Goal: Information Seeking & Learning: Learn about a topic

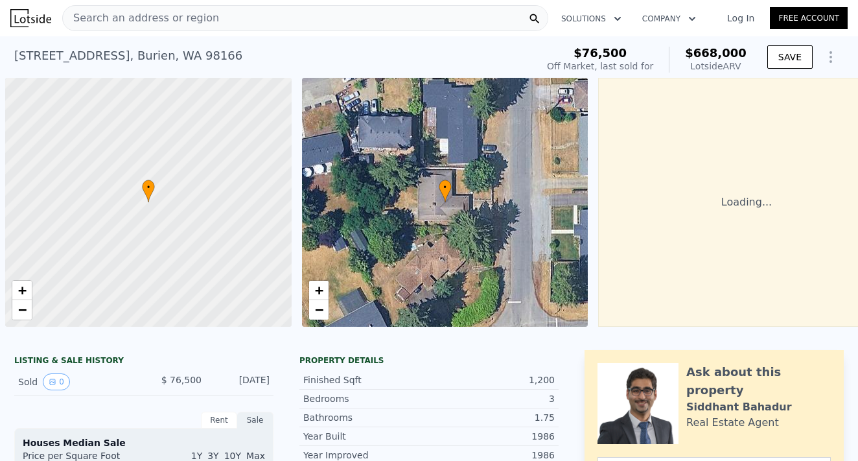
scroll to position [0, 5]
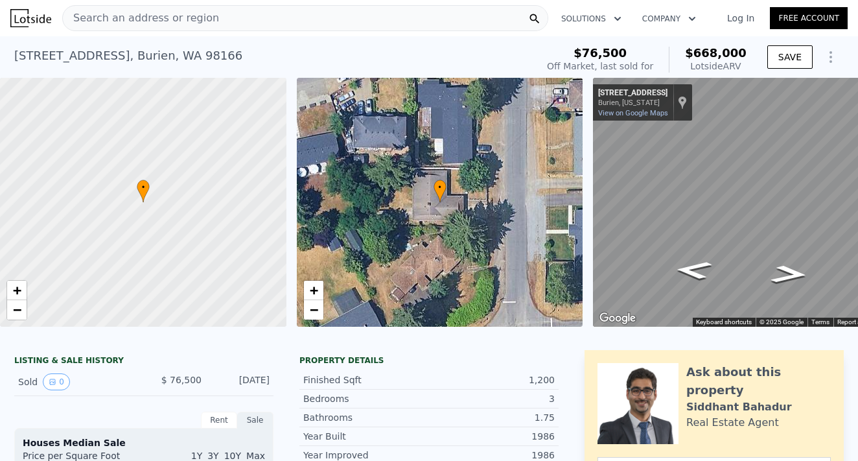
click at [113, 16] on span "Search an address or region" at bounding box center [141, 18] width 156 height 16
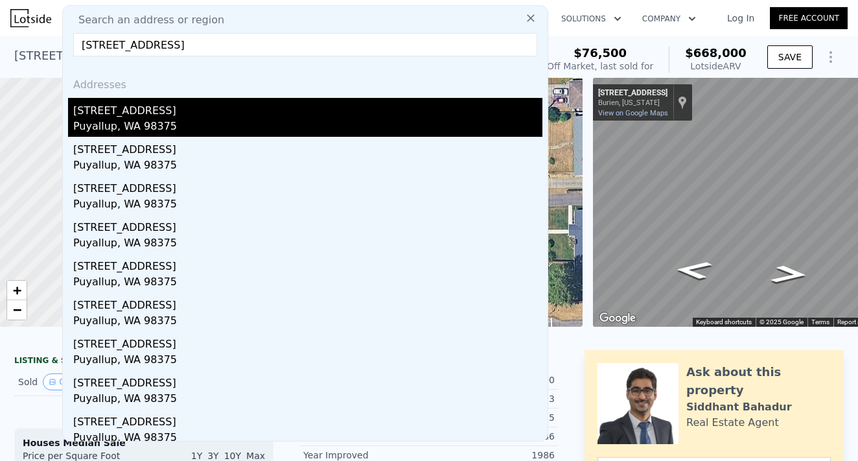
type input "[STREET_ADDRESS]"
click at [141, 117] on div "[STREET_ADDRESS]" at bounding box center [307, 108] width 469 height 21
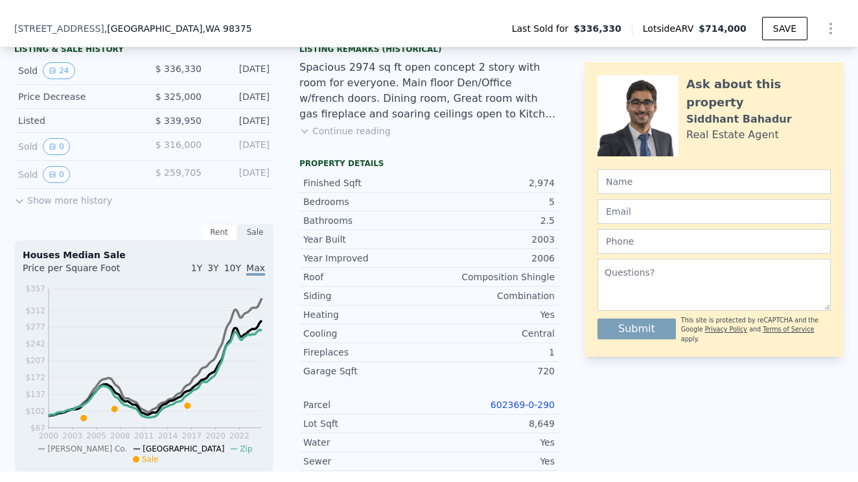
scroll to position [352, 0]
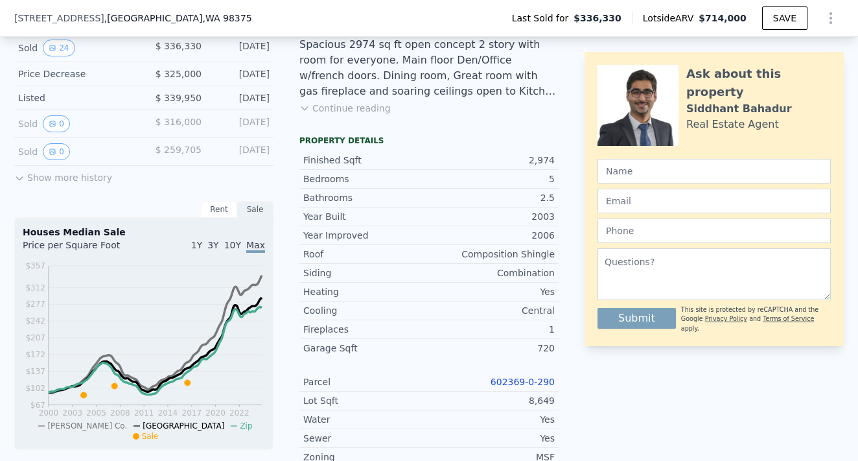
click at [522, 380] on link "602369-0-290" at bounding box center [523, 382] width 64 height 10
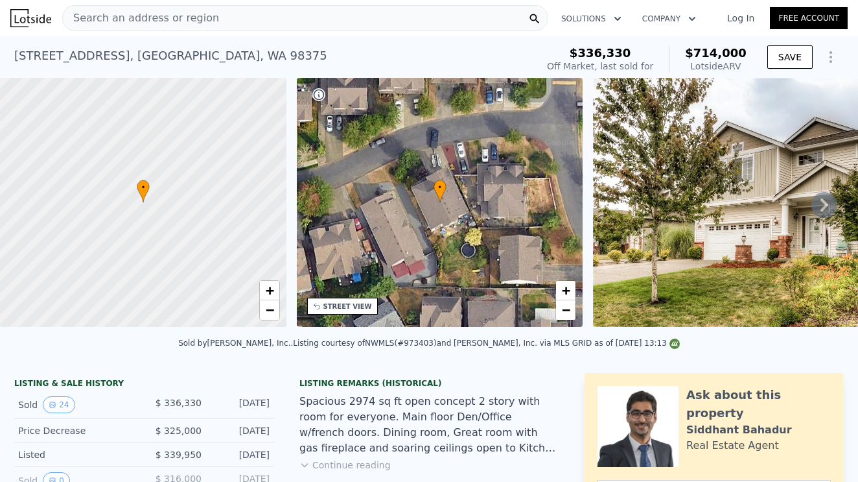
scroll to position [0, 0]
click at [130, 18] on span "Search an address or region" at bounding box center [141, 18] width 156 height 16
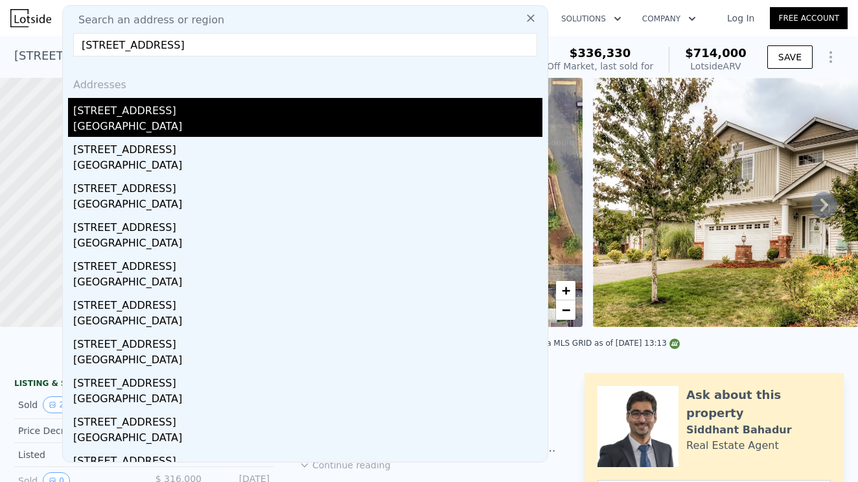
type input "[STREET_ADDRESS]"
click at [146, 119] on div "[GEOGRAPHIC_DATA]" at bounding box center [307, 128] width 469 height 18
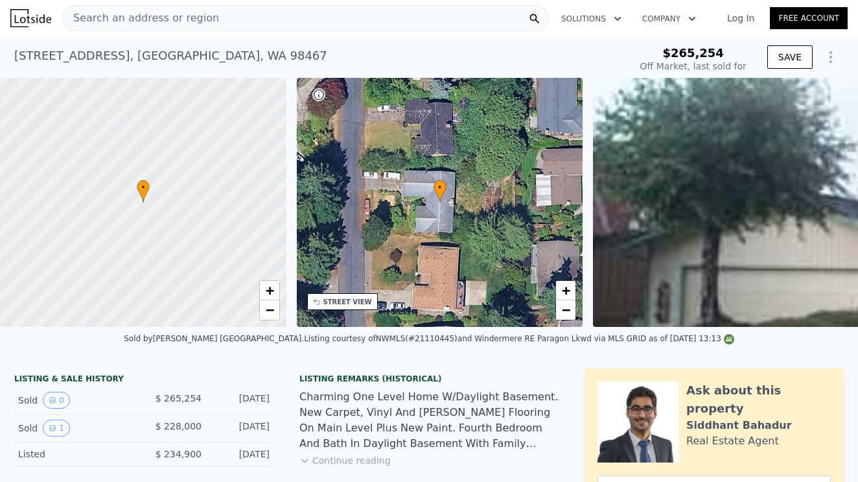
type input "-$ 246,495"
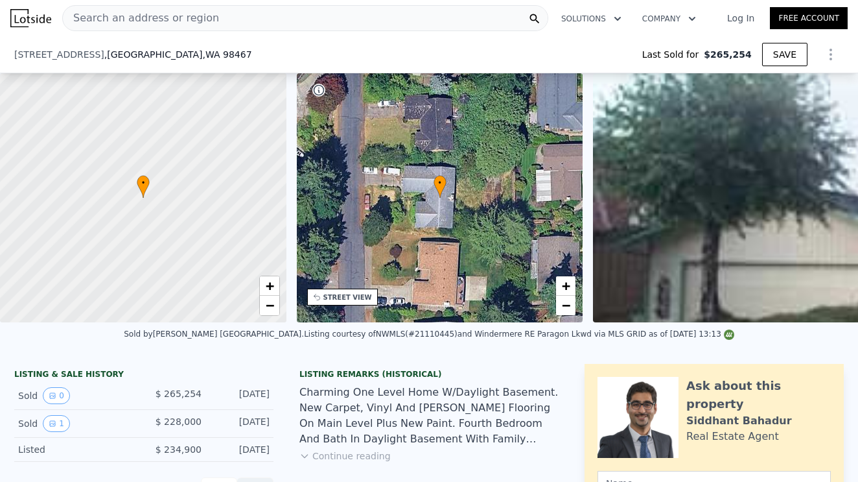
scroll to position [319, 0]
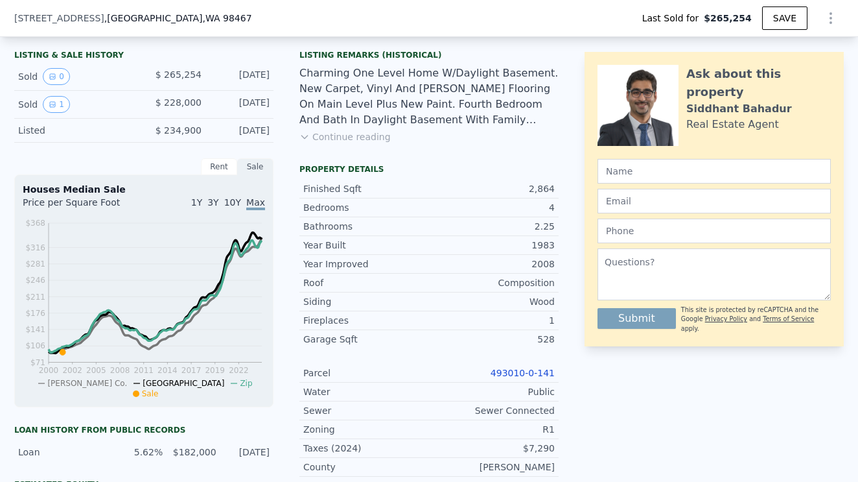
click at [531, 368] on link "493010-0-141" at bounding box center [523, 373] width 64 height 10
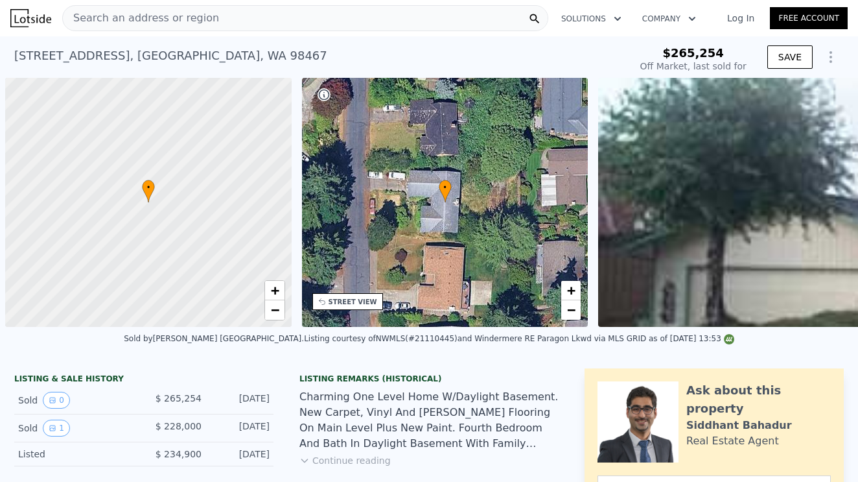
scroll to position [0, 5]
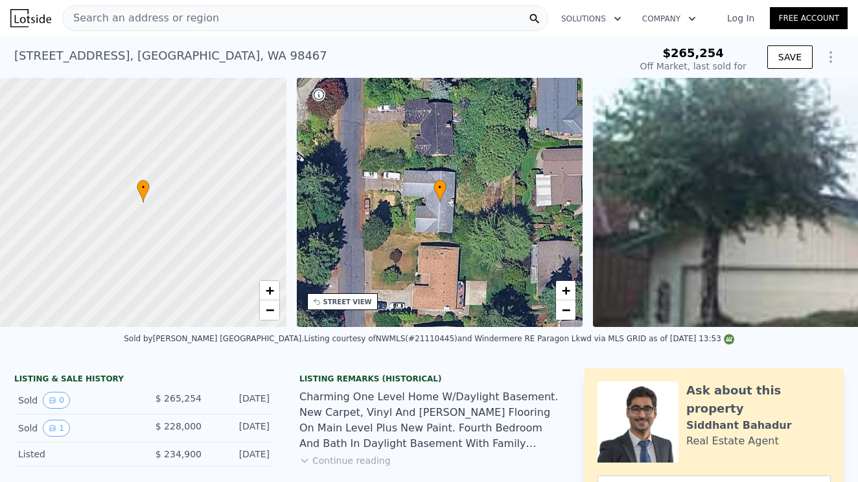
click at [218, 23] on div "Search an address or region" at bounding box center [305, 18] width 486 height 26
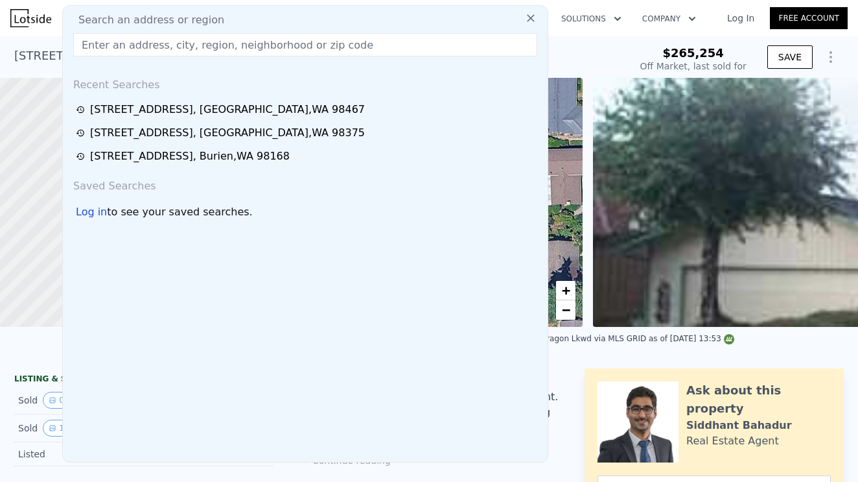
type input "5806 S M ST TACOMA, WA 98408"
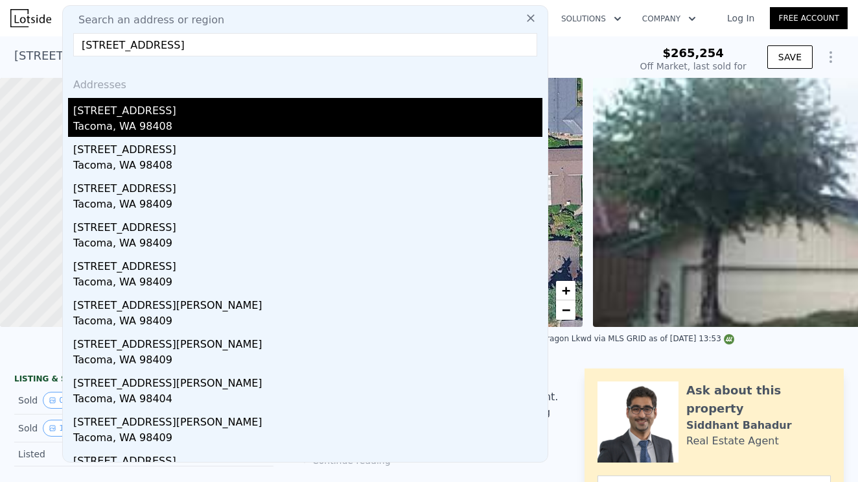
click at [129, 128] on div "Tacoma, WA 98408" at bounding box center [307, 128] width 469 height 18
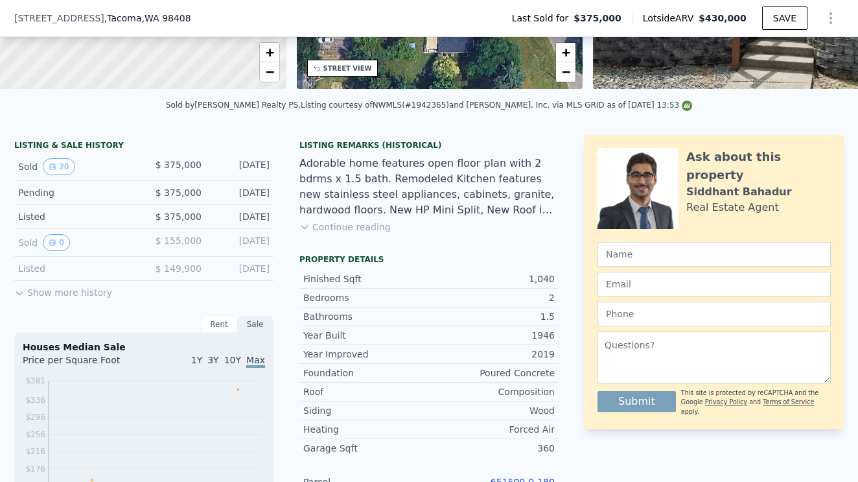
scroll to position [272, 0]
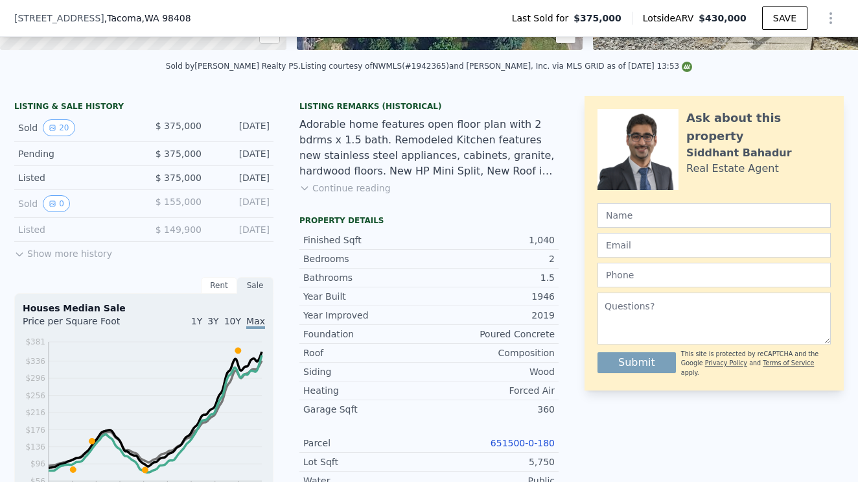
click at [526, 441] on link "651500-0-180" at bounding box center [523, 443] width 64 height 10
